Goal: Information Seeking & Learning: Learn about a topic

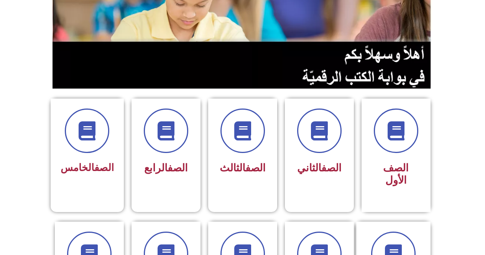
scroll to position [196, 0]
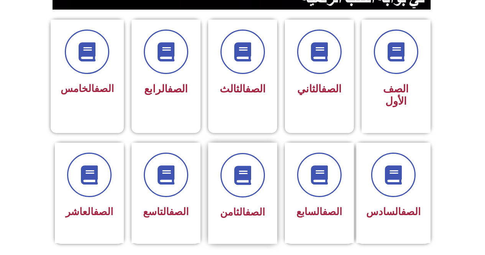
click at [214, 217] on div "الصف الثامن" at bounding box center [242, 193] width 69 height 101
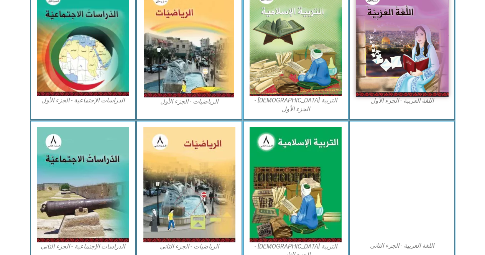
scroll to position [252, 0]
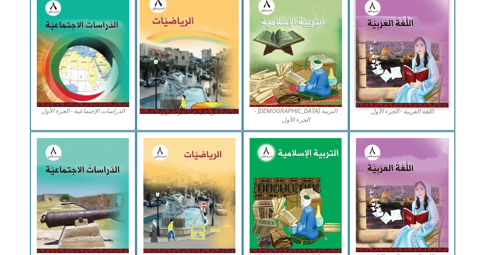
click at [193, 102] on img at bounding box center [189, 50] width 99 height 127
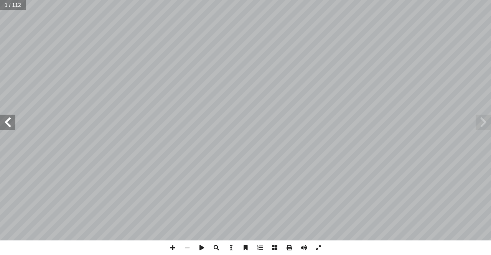
click at [13, 120] on span at bounding box center [7, 122] width 15 height 15
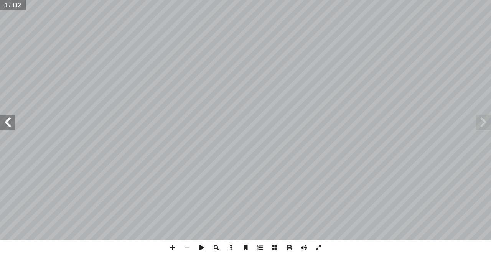
click at [13, 120] on span at bounding box center [7, 122] width 15 height 15
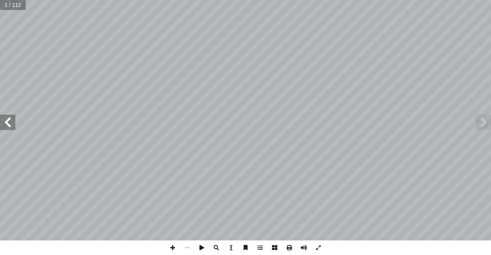
click at [13, 120] on span at bounding box center [7, 122] width 15 height 15
click at [13, 121] on span at bounding box center [7, 122] width 15 height 15
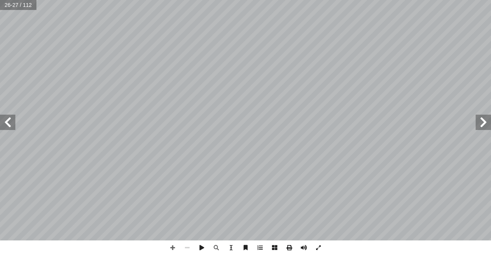
click at [13, 121] on span at bounding box center [7, 122] width 15 height 15
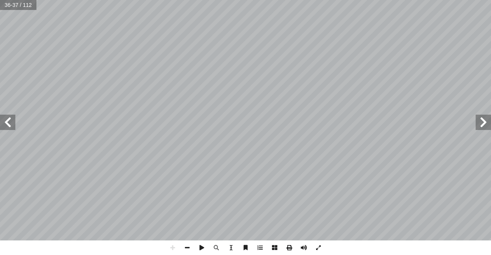
click at [335, 0] on html "الصفحة الرئيسية الصف الأول الصف الثاني الصف الثالث الصف الرابع الصف الخامس الصف…" at bounding box center [245, 35] width 491 height 70
click at [486, 122] on span at bounding box center [483, 122] width 15 height 15
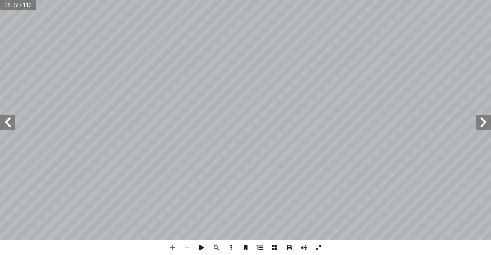
click at [486, 122] on span at bounding box center [483, 122] width 15 height 15
click at [2, 124] on span at bounding box center [7, 122] width 15 height 15
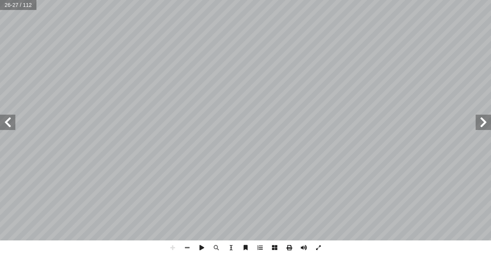
click at [2, 124] on span at bounding box center [7, 122] width 15 height 15
click at [188, 251] on span at bounding box center [187, 248] width 15 height 15
click at [174, 253] on span at bounding box center [172, 248] width 15 height 15
click at [491, 70] on html "الصفحة الرئيسية الصف الأول الصف الثاني الصف الثالث الصف الرابع الصف الخامس الصف…" at bounding box center [245, 35] width 491 height 70
click at [150, 70] on html "الصفحة الرئيسية الصف الأول الصف الثاني الصف الثالث الصف الرابع الصف الخامس الصف…" at bounding box center [245, 35] width 491 height 70
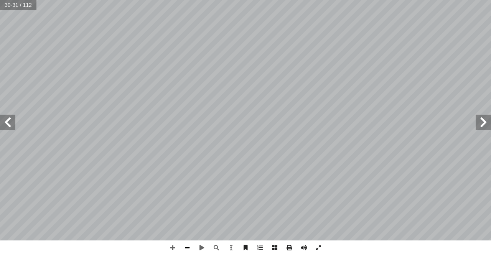
click at [183, 247] on span at bounding box center [187, 248] width 15 height 15
click at [175, 248] on span at bounding box center [172, 248] width 15 height 15
click at [10, 124] on span at bounding box center [7, 122] width 15 height 15
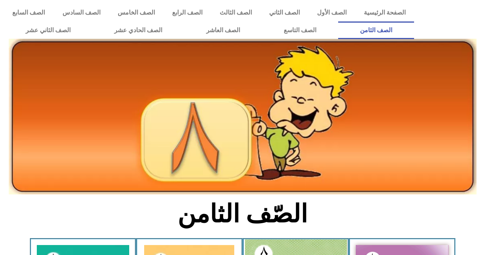
scroll to position [252, 0]
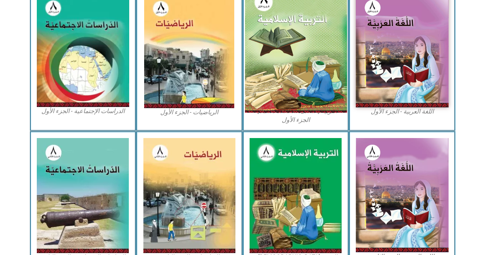
click at [279, 49] on img at bounding box center [296, 49] width 102 height 125
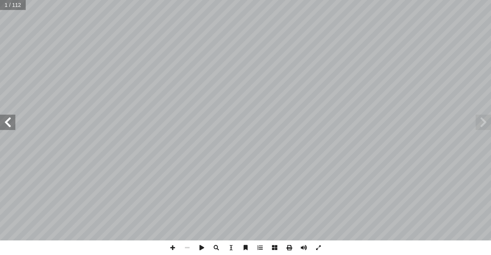
click at [4, 126] on span at bounding box center [7, 122] width 15 height 15
click at [5, 126] on span at bounding box center [7, 122] width 15 height 15
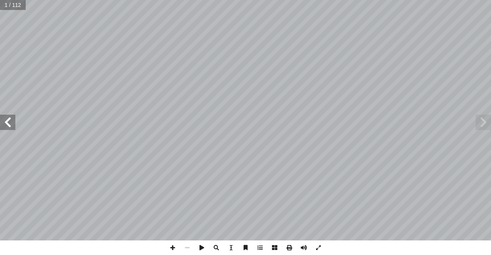
click at [5, 124] on span at bounding box center [7, 122] width 15 height 15
click at [0, 119] on span at bounding box center [7, 122] width 15 height 15
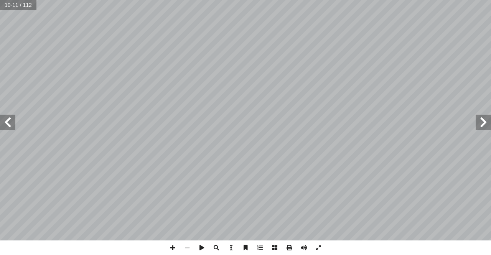
click at [0, 119] on span at bounding box center [7, 122] width 15 height 15
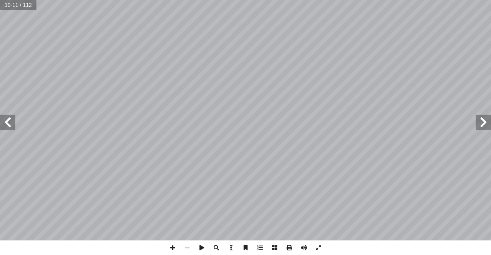
click at [0, 119] on span at bounding box center [7, 122] width 15 height 15
click at [0, 121] on span at bounding box center [7, 122] width 15 height 15
click at [84, 70] on html "الصفحة الرئيسية الصف الأول الصف الثاني الصف الثالث الصف الرابع الصف الخامس الصف…" at bounding box center [245, 35] width 491 height 70
click at [121, 70] on html "الصفحة الرئيسية الصف الأول الصف الثاني الصف الثالث الصف الرابع الصف الخامس الصف…" at bounding box center [245, 35] width 491 height 70
click at [186, 249] on span at bounding box center [187, 248] width 15 height 15
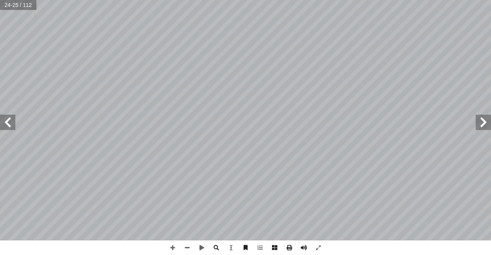
click at [9, 125] on span at bounding box center [7, 122] width 15 height 15
